Goal: Task Accomplishment & Management: Complete application form

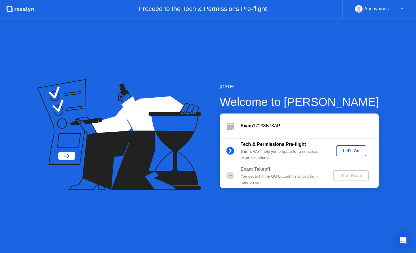
click at [355, 152] on div "Let's Go" at bounding box center [352, 151] width 26 height 5
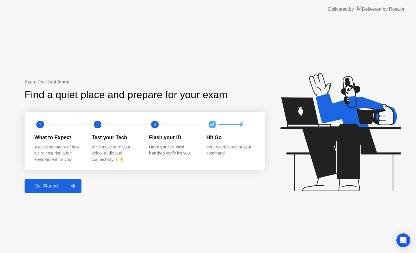
click at [50, 185] on div "Get Started" at bounding box center [46, 186] width 40 height 5
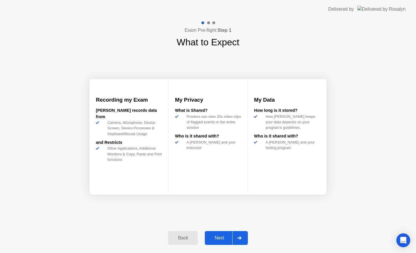
click at [223, 238] on div "Next" at bounding box center [220, 238] width 26 height 5
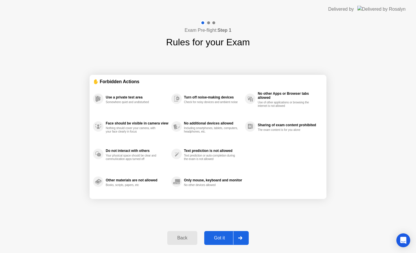
click at [235, 240] on div at bounding box center [240, 238] width 14 height 13
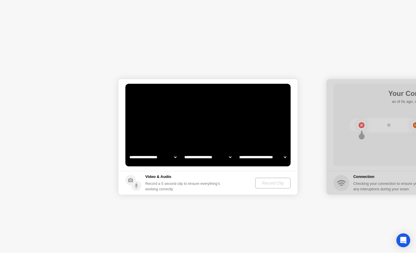
select select "**********"
select select "*******"
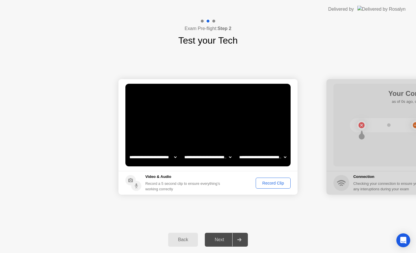
click at [274, 185] on div "Record Clip" at bounding box center [273, 183] width 31 height 5
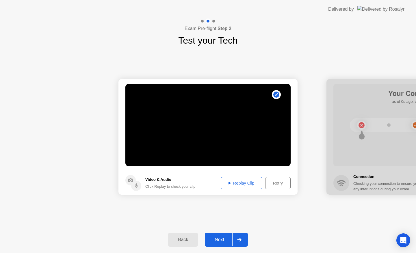
click at [230, 186] on button "Replay Clip" at bounding box center [242, 183] width 42 height 12
click at [225, 239] on div "Next" at bounding box center [220, 239] width 26 height 5
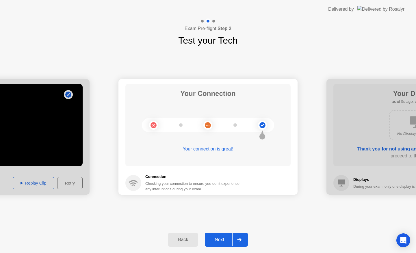
click at [225, 240] on div "Next" at bounding box center [220, 239] width 26 height 5
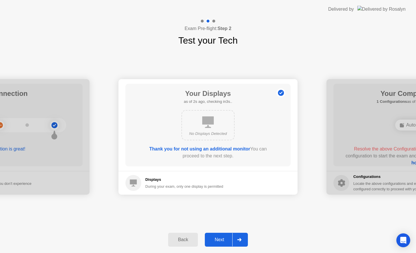
click at [225, 240] on div "Next" at bounding box center [220, 239] width 26 height 5
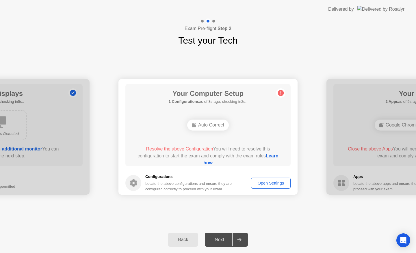
click at [269, 182] on div "Open Settings" at bounding box center [271, 183] width 36 height 5
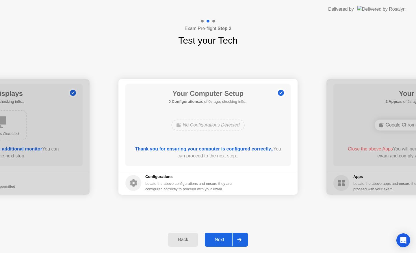
click at [226, 240] on div "Next" at bounding box center [220, 239] width 26 height 5
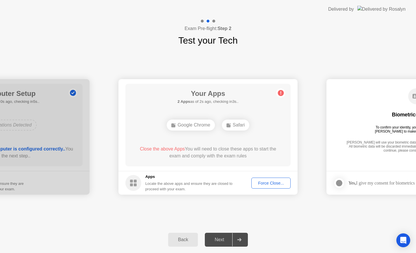
click at [266, 181] on div "Force Close..." at bounding box center [271, 183] width 35 height 5
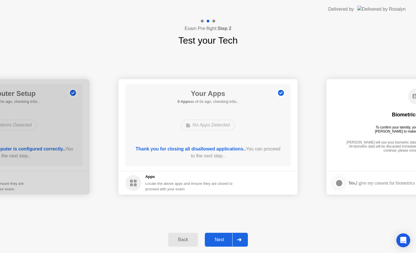
click at [222, 240] on div "Next" at bounding box center [220, 239] width 26 height 5
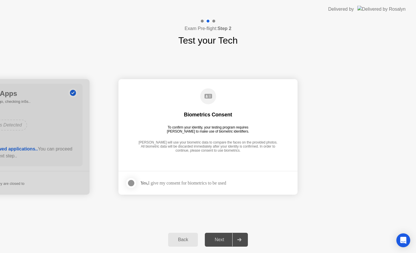
click at [137, 182] on label at bounding box center [133, 184] width 15 height 12
click at [224, 241] on div "Next" at bounding box center [220, 239] width 26 height 5
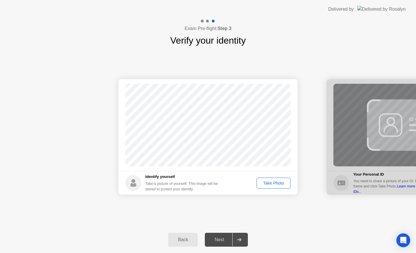
click at [275, 185] on div "Take Photo" at bounding box center [274, 183] width 30 height 5
click at [222, 238] on div "Next" at bounding box center [220, 239] width 26 height 5
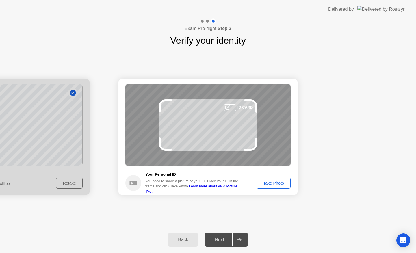
click at [277, 182] on div "Take Photo" at bounding box center [274, 183] width 30 height 5
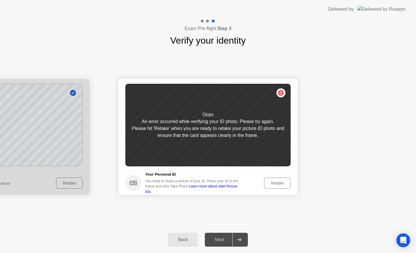
click at [281, 186] on div "Retake" at bounding box center [277, 183] width 23 height 5
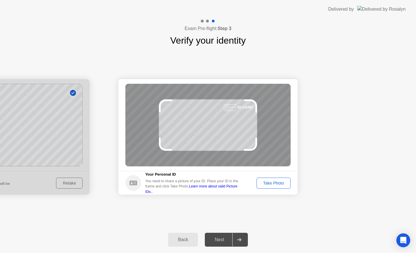
click at [274, 182] on div "Take Photo" at bounding box center [274, 183] width 30 height 5
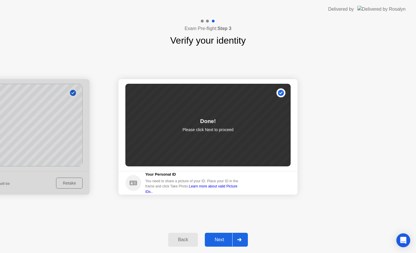
click at [227, 234] on button "Next" at bounding box center [226, 240] width 43 height 14
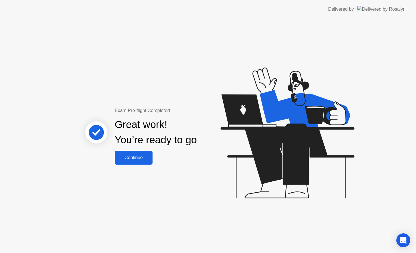
click at [128, 158] on div "Continue" at bounding box center [134, 157] width 34 height 5
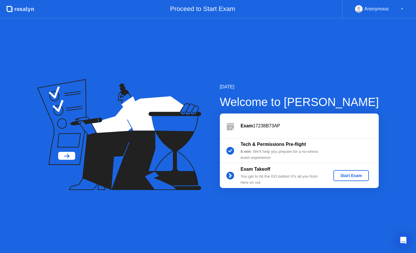
click at [353, 177] on div "Start Exam" at bounding box center [351, 176] width 31 height 5
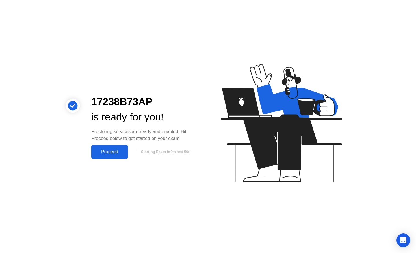
click at [113, 150] on div "Proceed" at bounding box center [109, 152] width 33 height 5
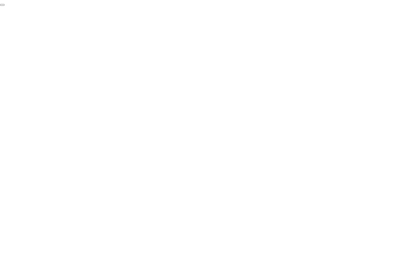
click div "End Proctoring Session"
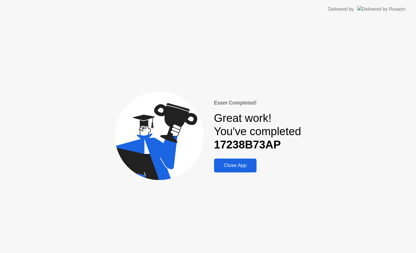
click at [241, 165] on div "Close App" at bounding box center [235, 166] width 39 height 6
